Goal: Navigation & Orientation: Find specific page/section

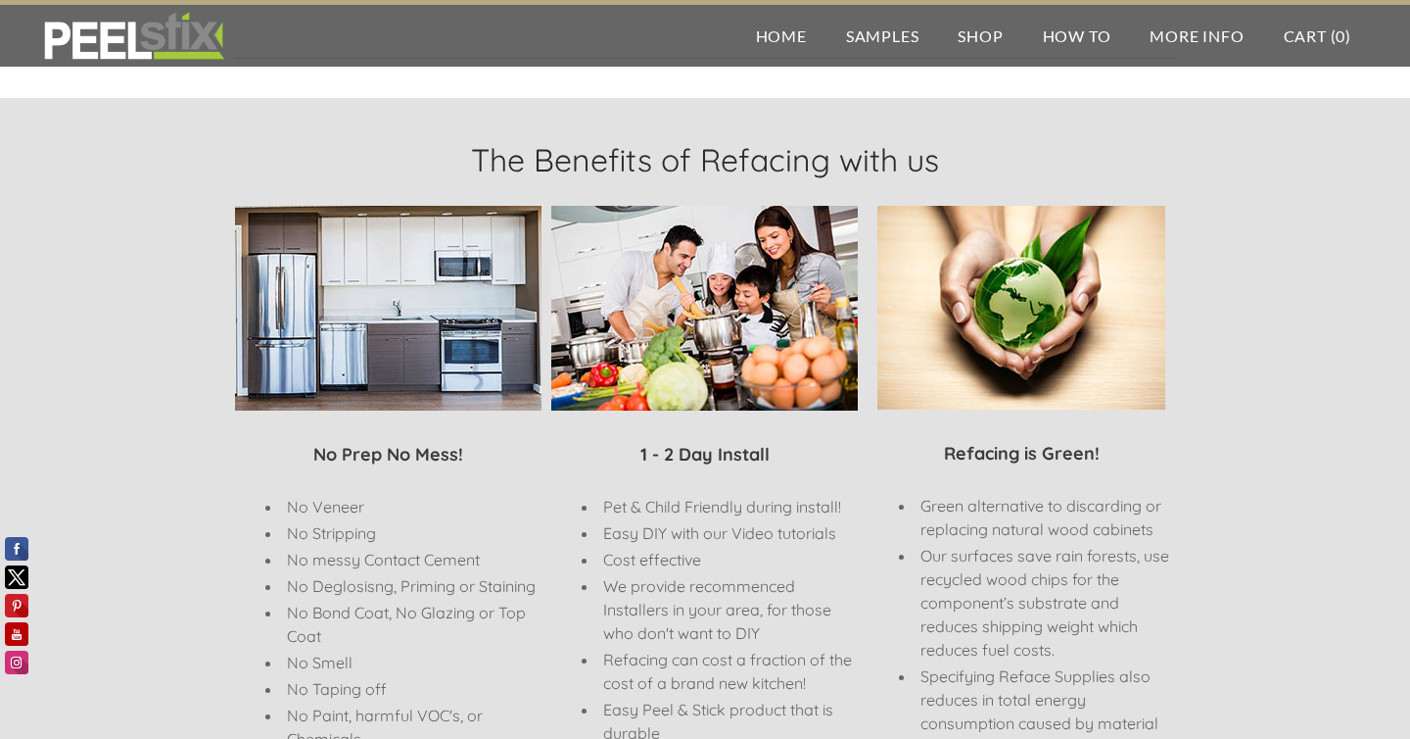
scroll to position [538, 0]
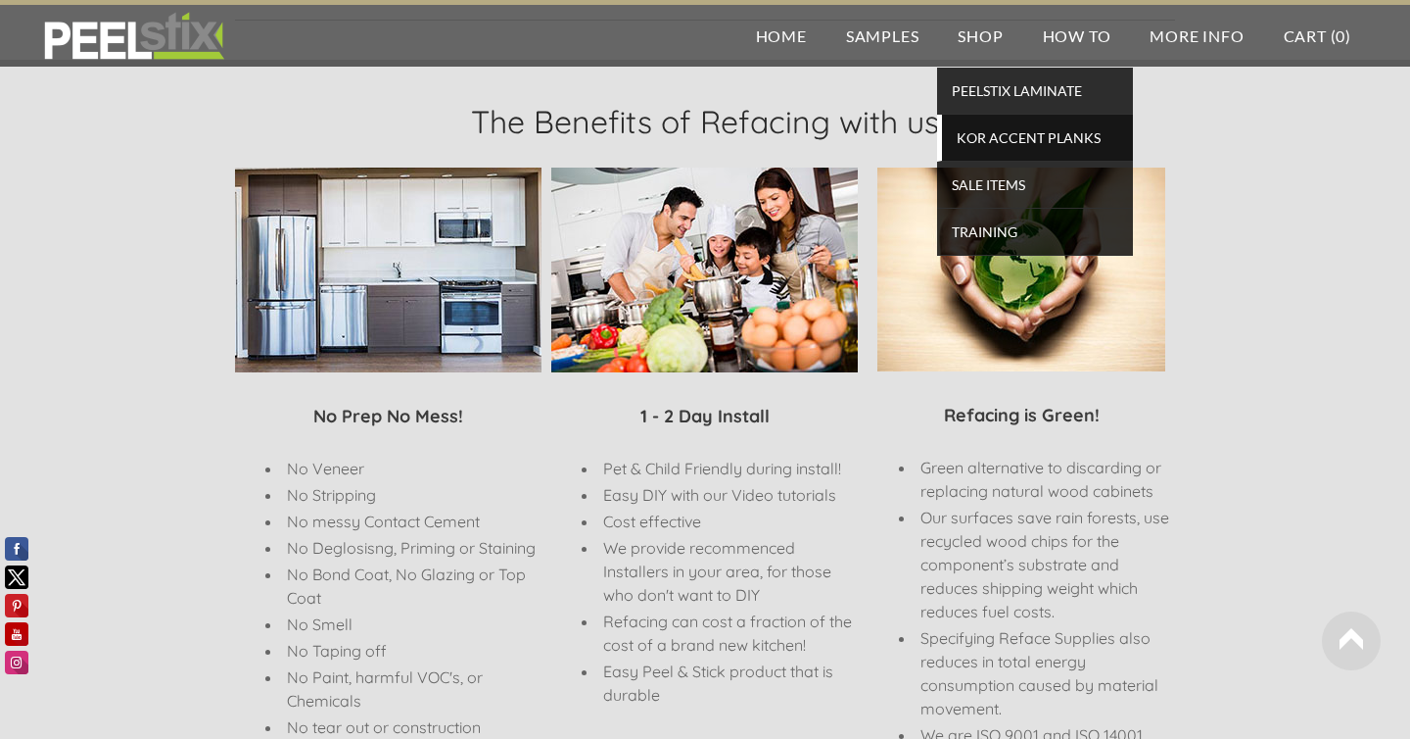
click at [974, 152] on link "KOR Accent Planks" at bounding box center [1035, 138] width 196 height 47
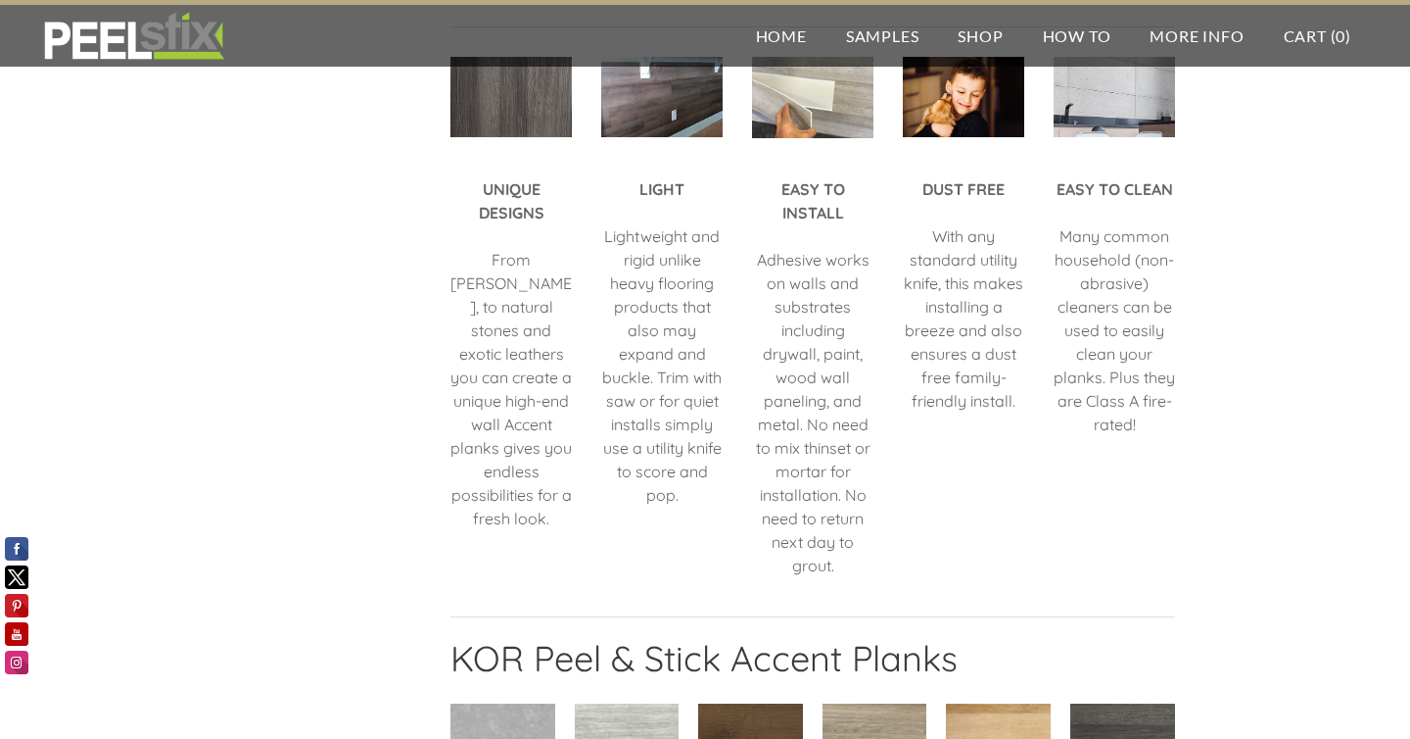
scroll to position [2567, 0]
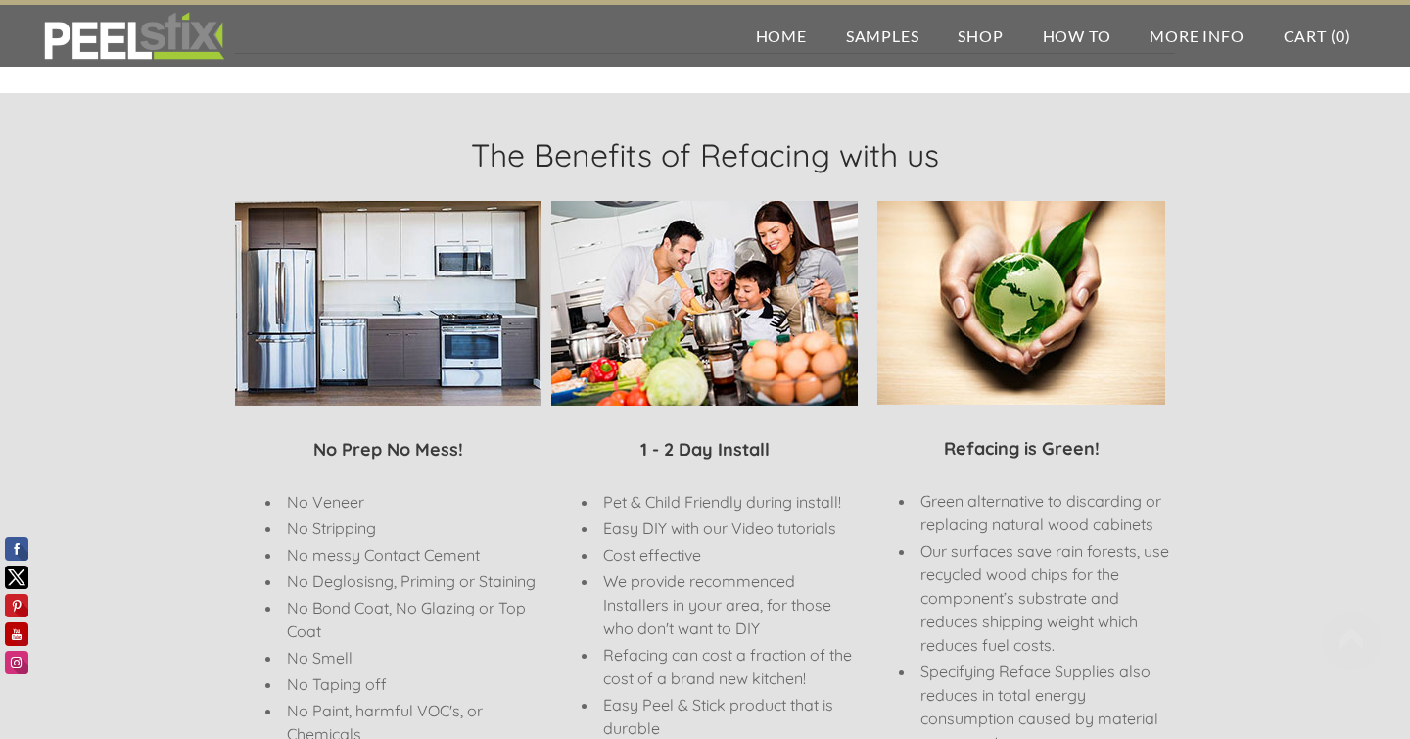
scroll to position [537, 0]
